Goal: Navigation & Orientation: Understand site structure

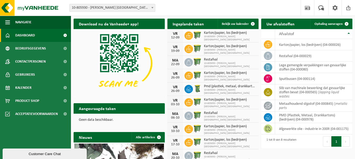
click at [87, 86] on img at bounding box center [119, 63] width 91 height 68
click at [223, 21] on link "Bekijk uw kalender" at bounding box center [237, 24] width 40 height 11
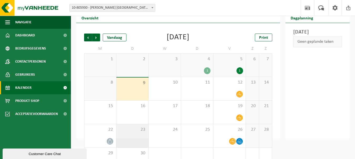
scroll to position [35, 0]
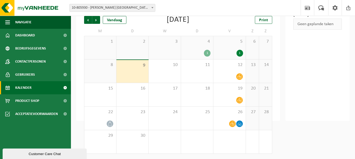
click at [208, 52] on div "1" at bounding box center [207, 53] width 7 height 7
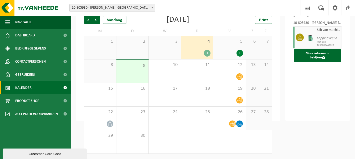
click at [122, 70] on div "9" at bounding box center [132, 71] width 32 height 23
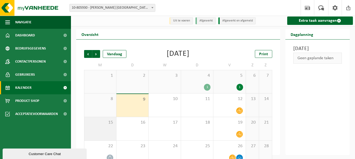
scroll to position [0, 0]
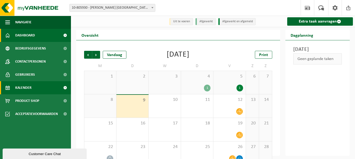
click at [29, 33] on span "Dashboard" at bounding box center [25, 35] width 20 height 13
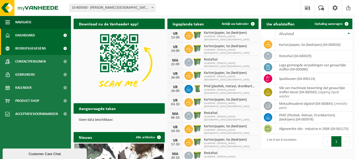
click at [28, 49] on span "Bedrijfsgegevens" at bounding box center [30, 48] width 31 height 13
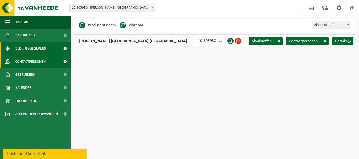
click at [30, 58] on span "Contactpersonen" at bounding box center [30, 61] width 30 height 13
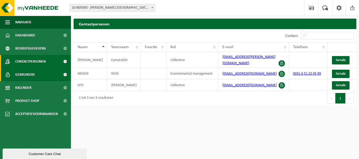
click at [29, 77] on span "Gebruikers" at bounding box center [25, 74] width 20 height 13
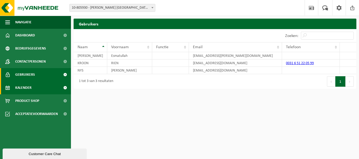
click at [29, 94] on span "Kalender" at bounding box center [23, 87] width 16 height 13
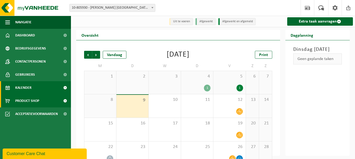
click at [23, 100] on span "Product Shop" at bounding box center [27, 101] width 24 height 13
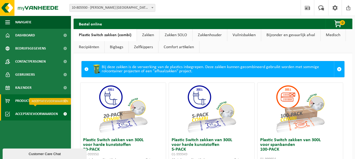
click at [23, 117] on span "Acceptatievoorwaarden" at bounding box center [36, 114] width 43 height 13
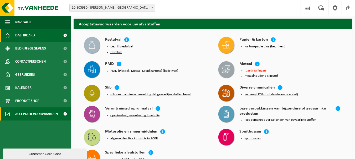
click at [30, 32] on span "Dashboard" at bounding box center [25, 35] width 20 height 13
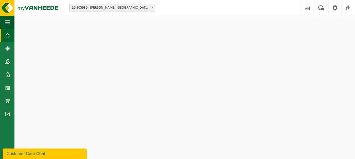
click at [11, 20] on button "Navigatie" at bounding box center [7, 22] width 14 height 13
